Goal: Navigation & Orientation: Understand site structure

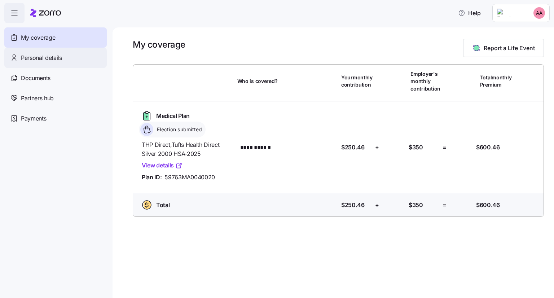
click at [45, 61] on span "Personal details" at bounding box center [41, 57] width 41 height 9
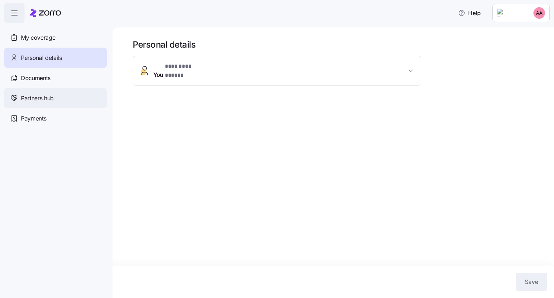
click at [48, 99] on span "Partners hub" at bounding box center [37, 98] width 33 height 9
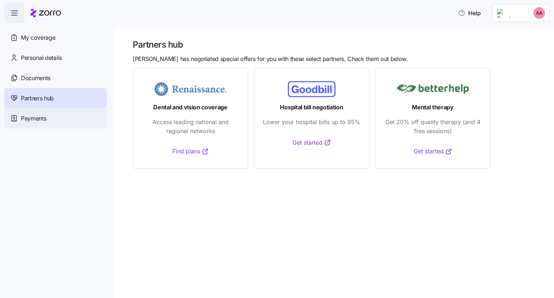
click at [46, 119] on span "Payments" at bounding box center [33, 118] width 25 height 9
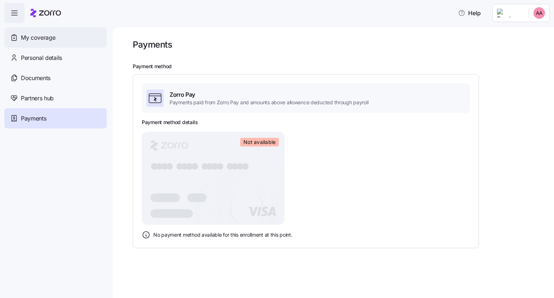
click at [48, 38] on span "My coverage" at bounding box center [38, 37] width 34 height 9
